Goal: Task Accomplishment & Management: Complete application form

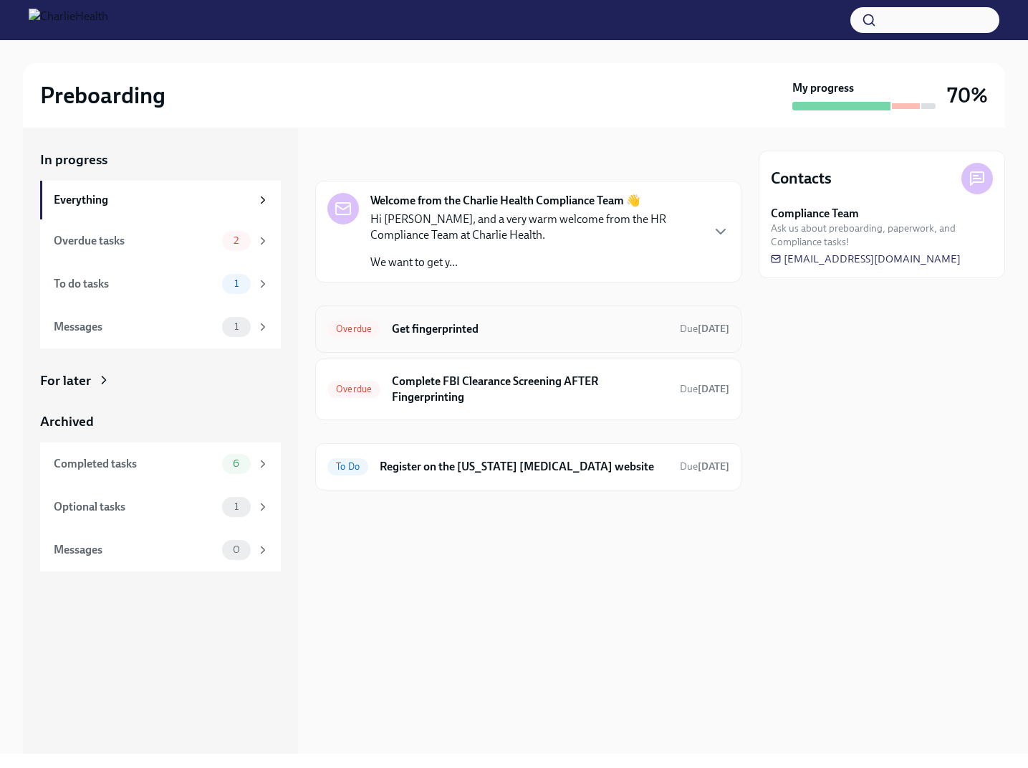
click at [615, 336] on h6 "Get fingerprinted" at bounding box center [530, 329] width 277 height 16
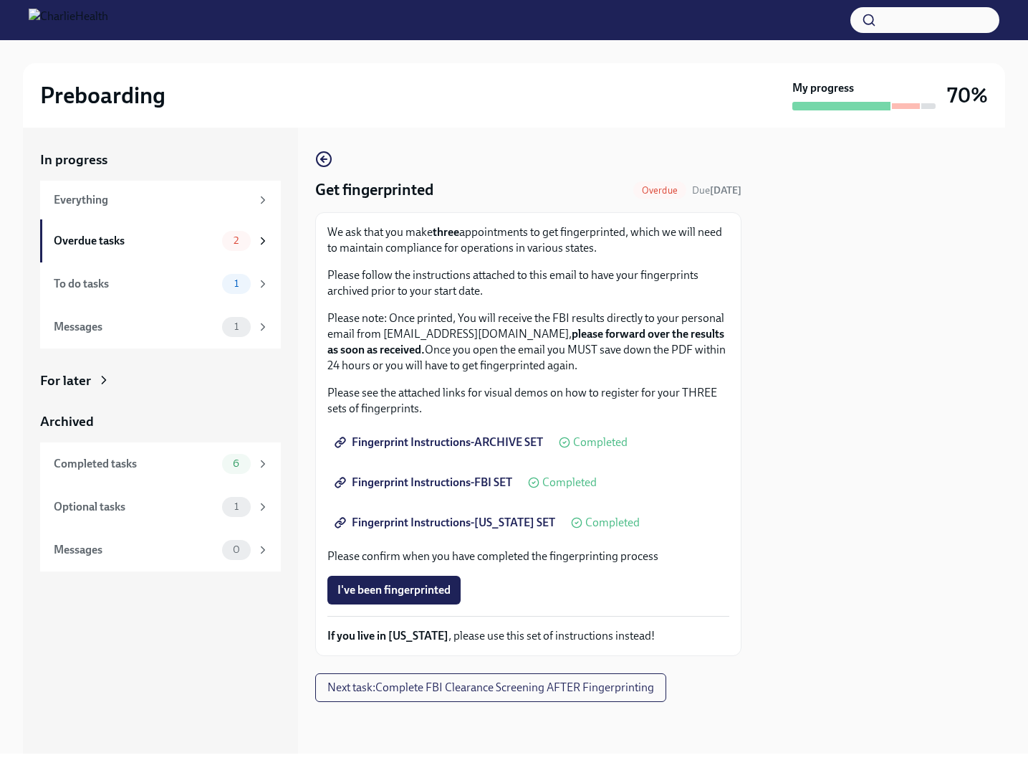
click at [406, 578] on button "I've been fingerprinted" at bounding box center [394, 590] width 133 height 29
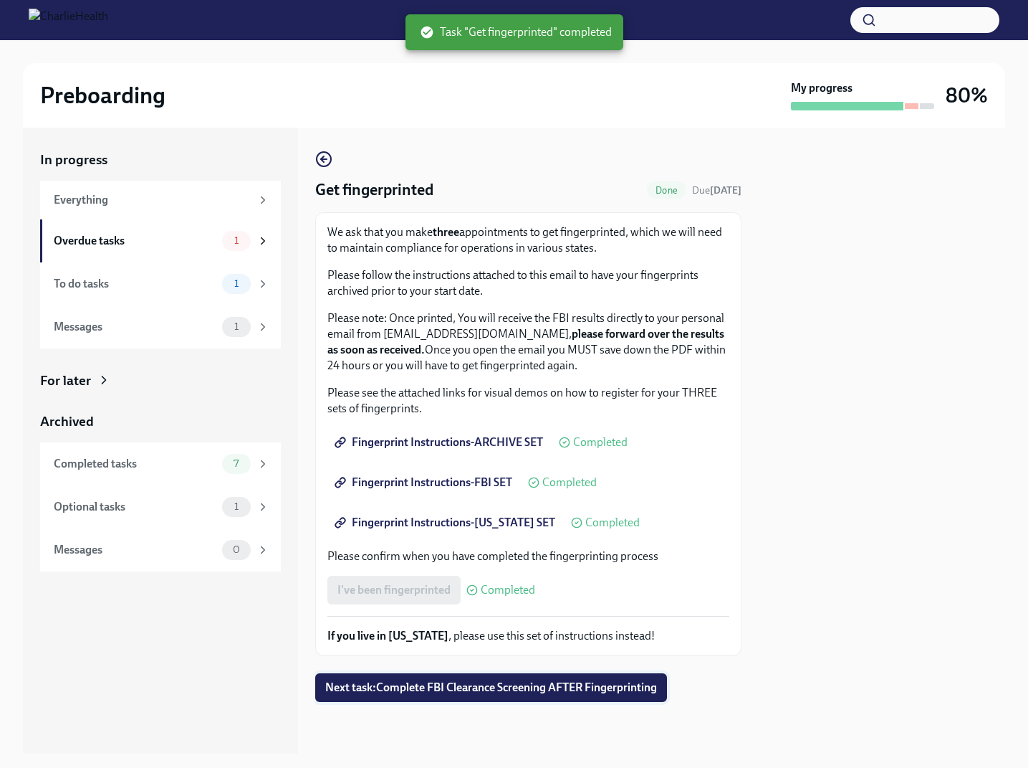
click at [575, 697] on button "Next task : Complete FBI Clearance Screening AFTER Fingerprinting" at bounding box center [491, 687] width 352 height 29
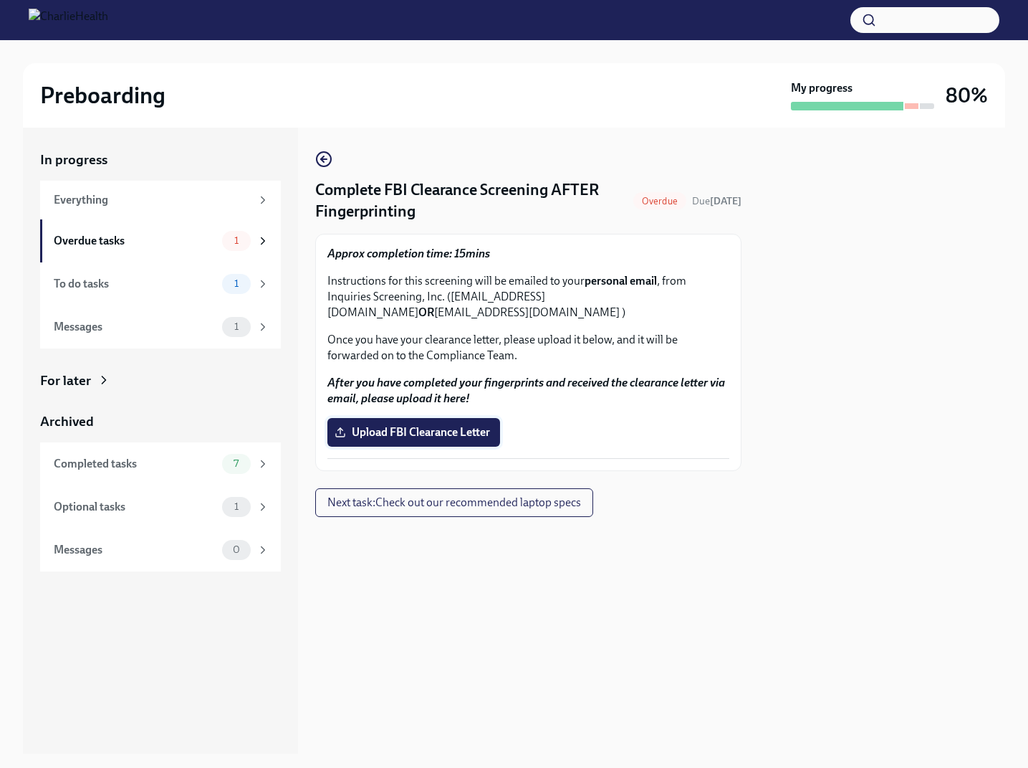
click at [487, 433] on span "Upload FBI Clearance Letter" at bounding box center [414, 432] width 153 height 14
click at [0, 0] on input "Upload FBI Clearance Letter" at bounding box center [0, 0] width 0 height 0
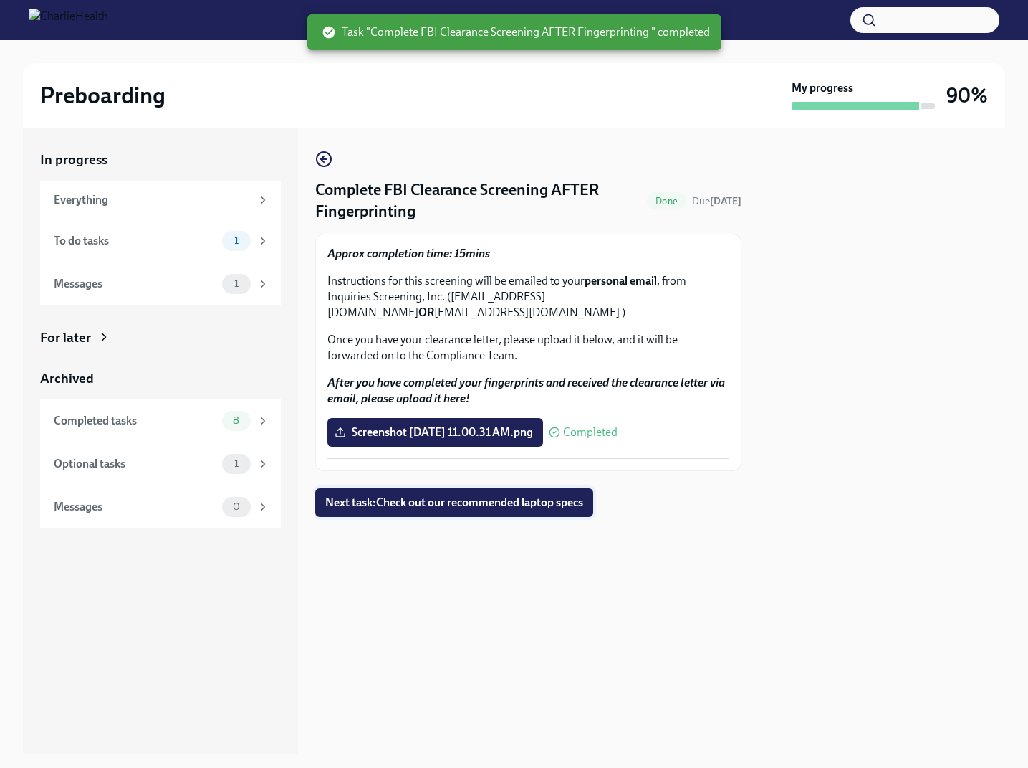
click at [565, 512] on button "Next task : Check out our recommended laptop specs" at bounding box center [454, 502] width 278 height 29
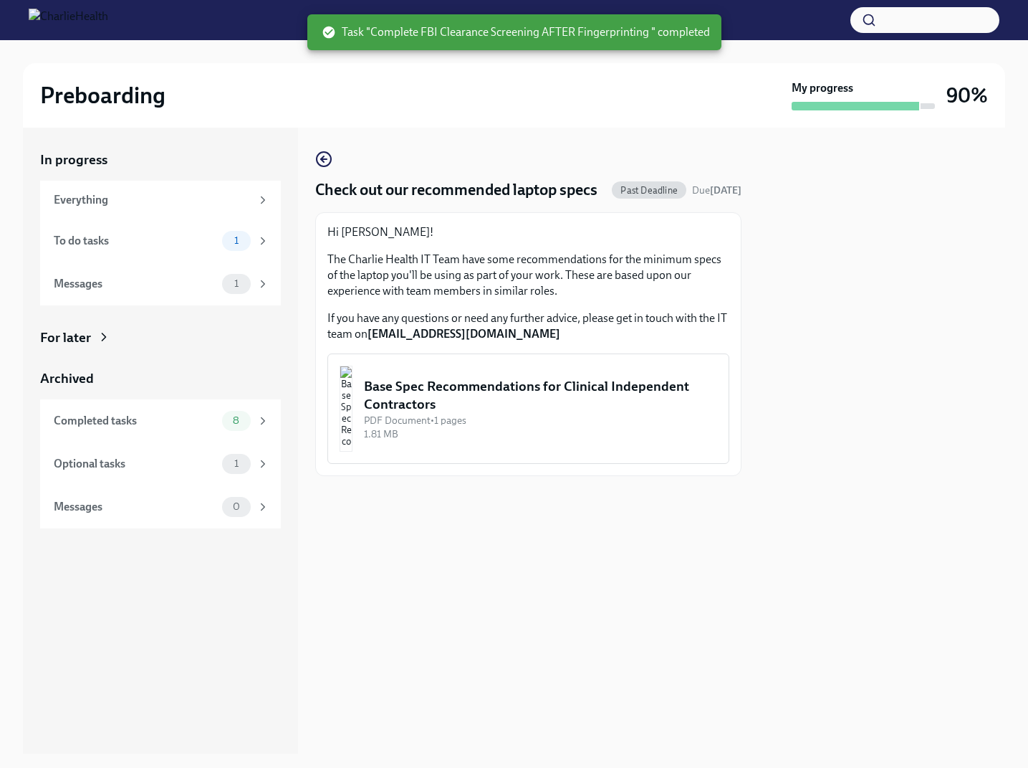
click at [604, 415] on div "PDF Document • 1 pages" at bounding box center [540, 421] width 353 height 14
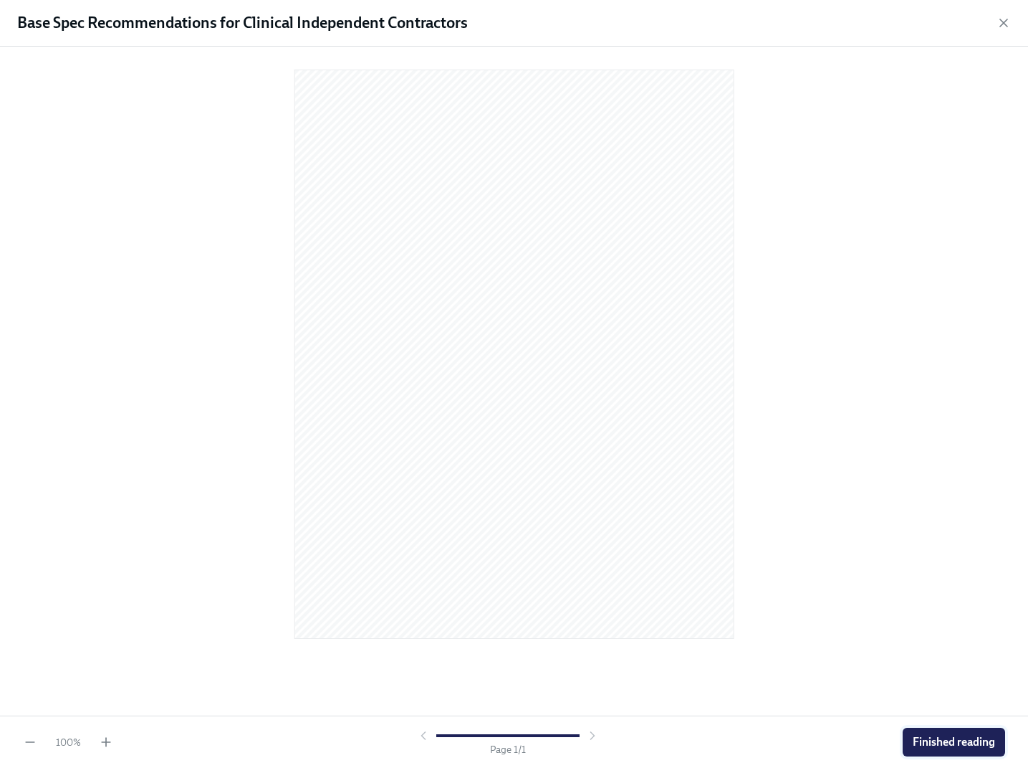
click at [985, 738] on span "Finished reading" at bounding box center [954, 742] width 82 height 14
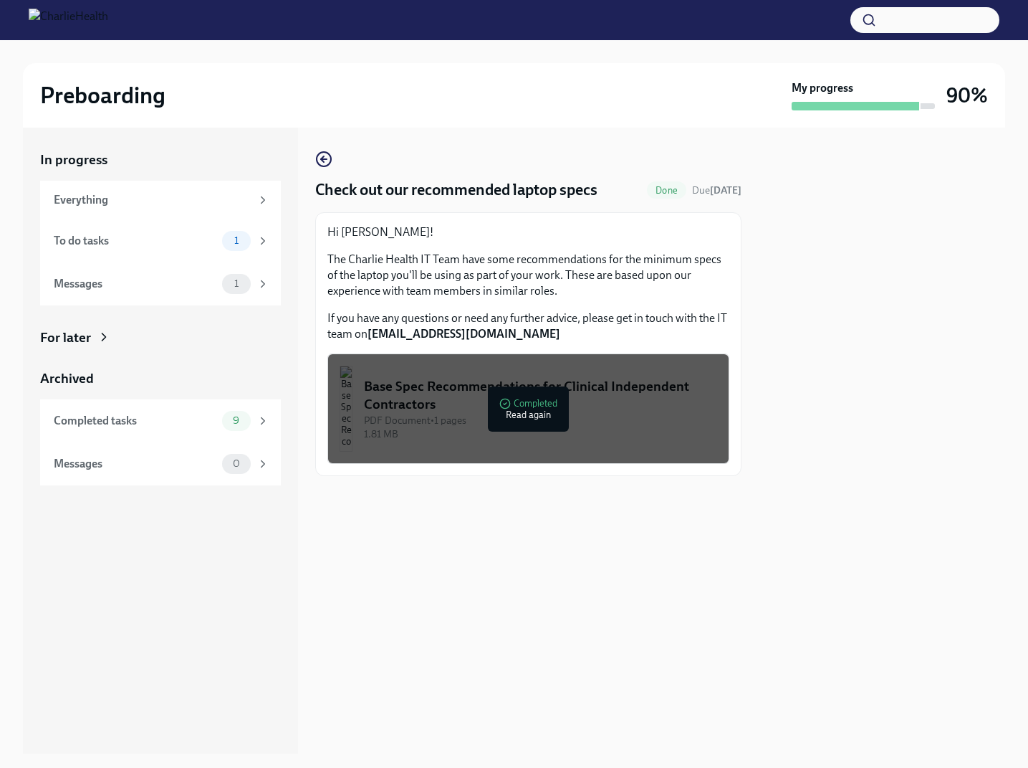
click at [812, 358] on div at bounding box center [882, 441] width 247 height 626
click at [325, 168] on icon "button" at bounding box center [323, 159] width 17 height 17
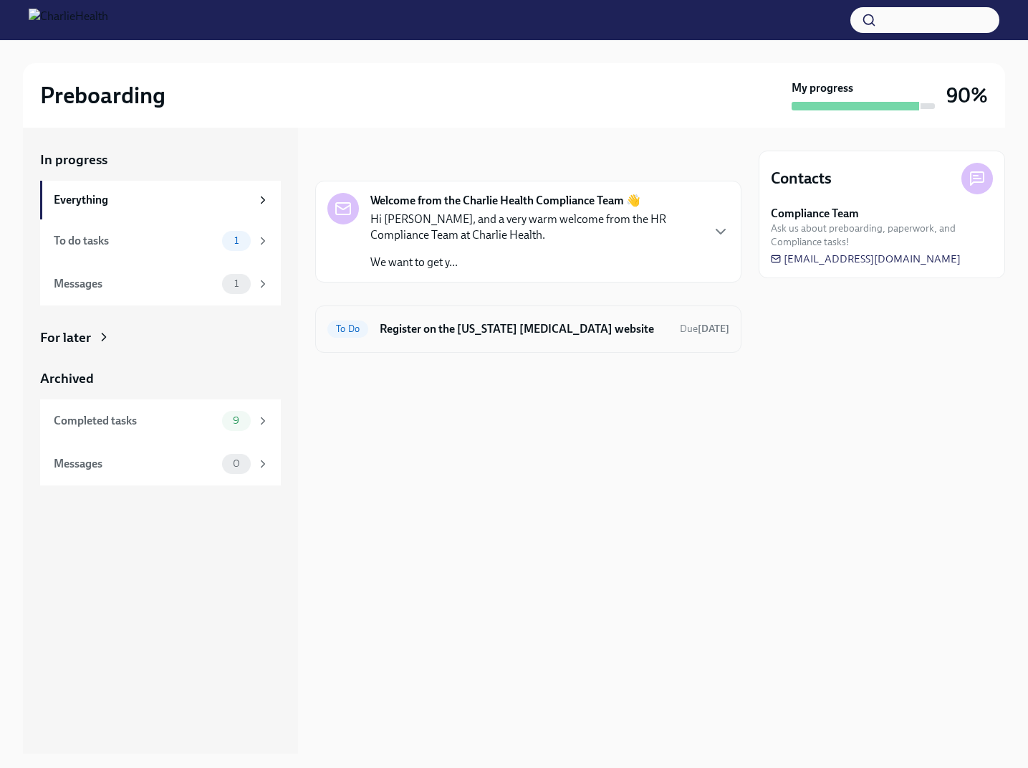
click at [549, 334] on h6 "Register on the [US_STATE] [MEDICAL_DATA] website" at bounding box center [524, 329] width 289 height 16
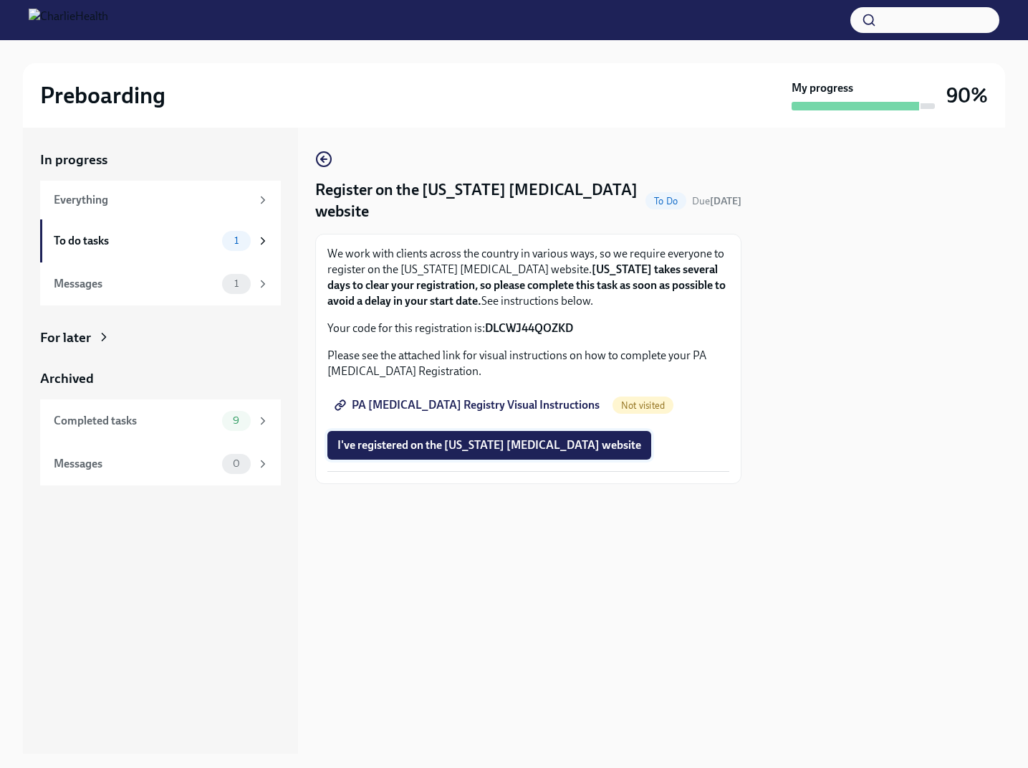
click at [545, 446] on span "I've registered on the [US_STATE] [MEDICAL_DATA] website" at bounding box center [490, 445] width 304 height 14
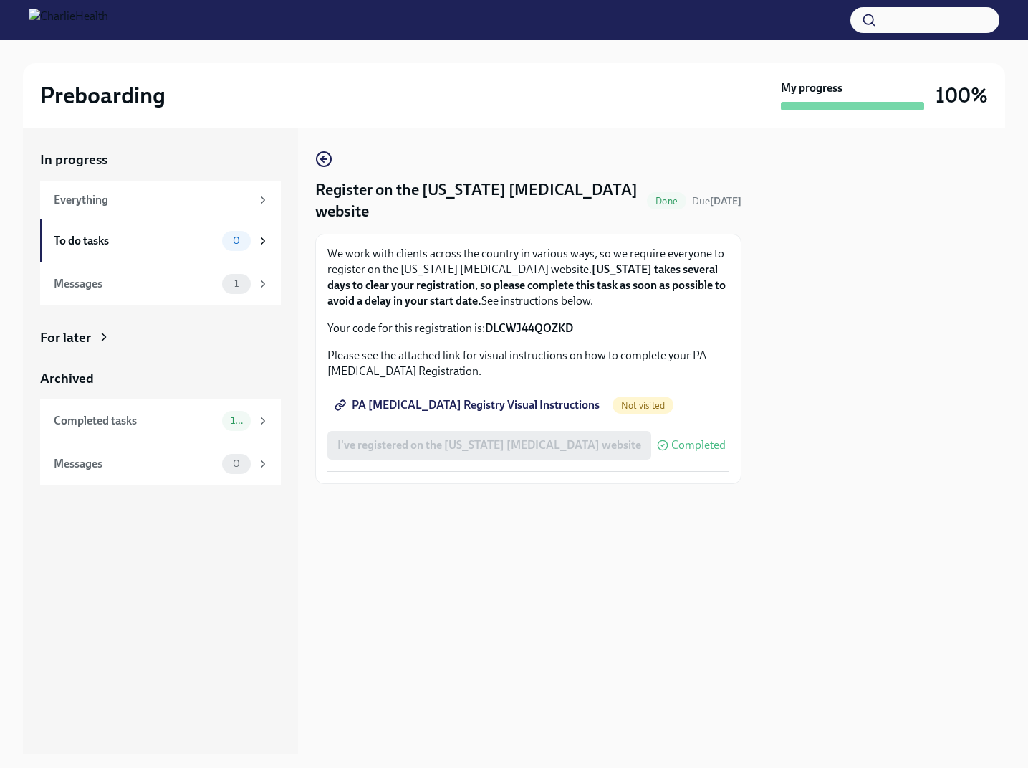
click at [476, 401] on span "PA [MEDICAL_DATA] Registry Visual Instructions" at bounding box center [469, 405] width 262 height 14
click at [796, 394] on div at bounding box center [882, 441] width 247 height 626
click at [330, 158] on icon "button" at bounding box center [323, 159] width 17 height 17
